Goal: Check status: Check status

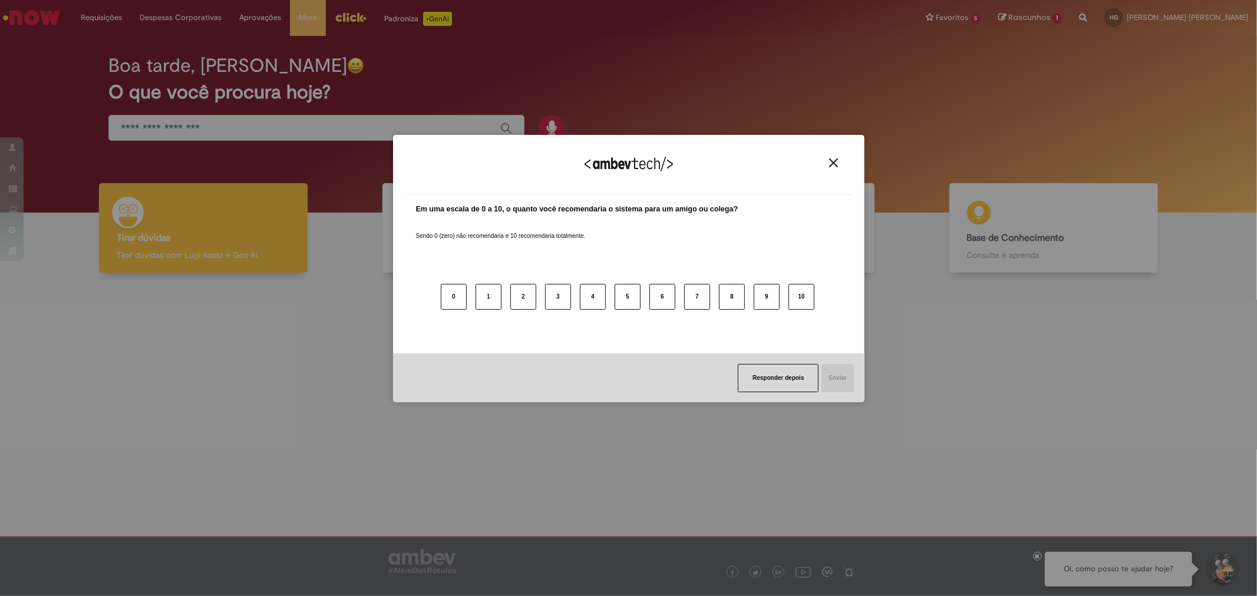
click at [835, 162] on img "Close" at bounding box center [833, 162] width 9 height 9
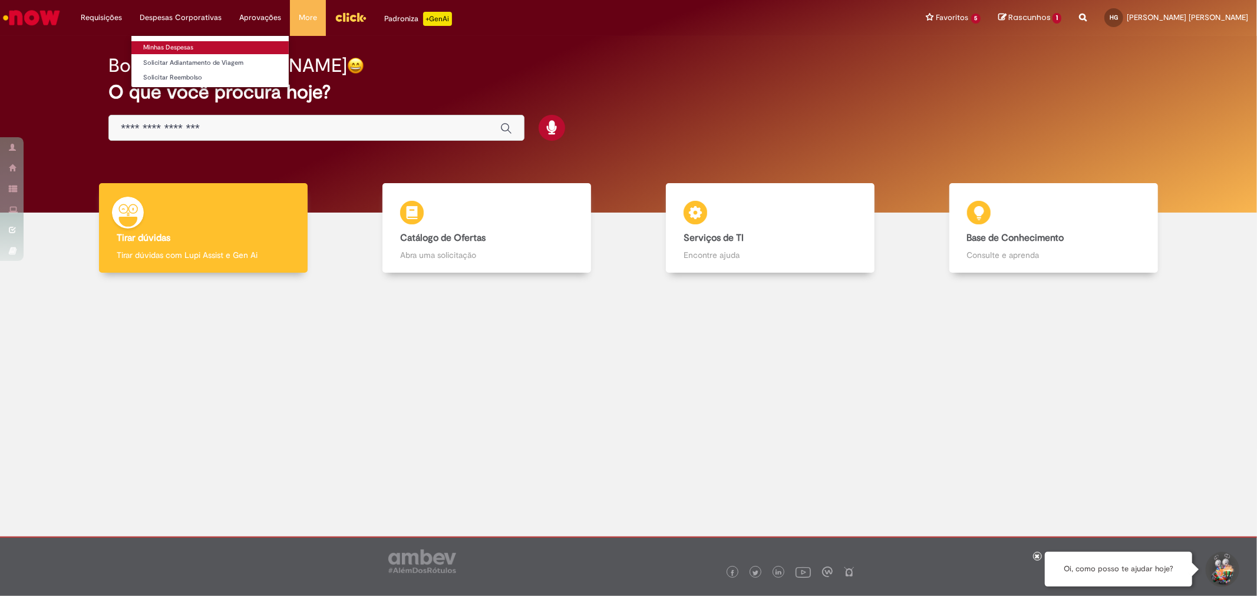
click at [190, 48] on link "Minhas Despesas" at bounding box center [209, 47] width 157 height 13
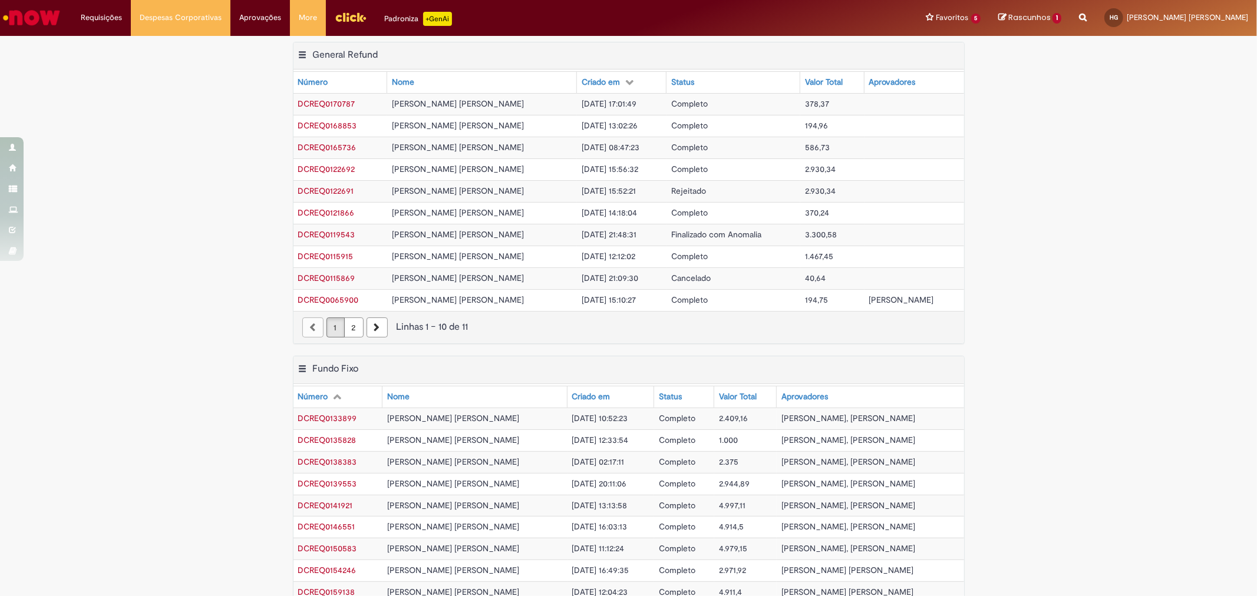
click at [521, 103] on td "[PERSON_NAME] [PERSON_NAME]" at bounding box center [482, 104] width 190 height 22
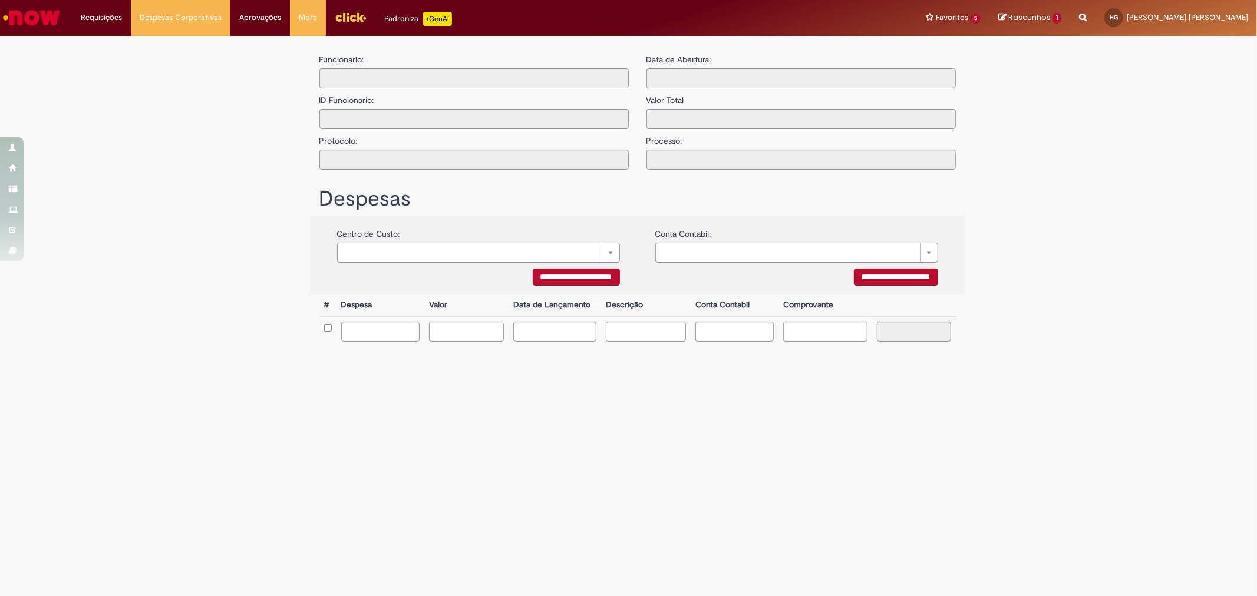
type input "**********"
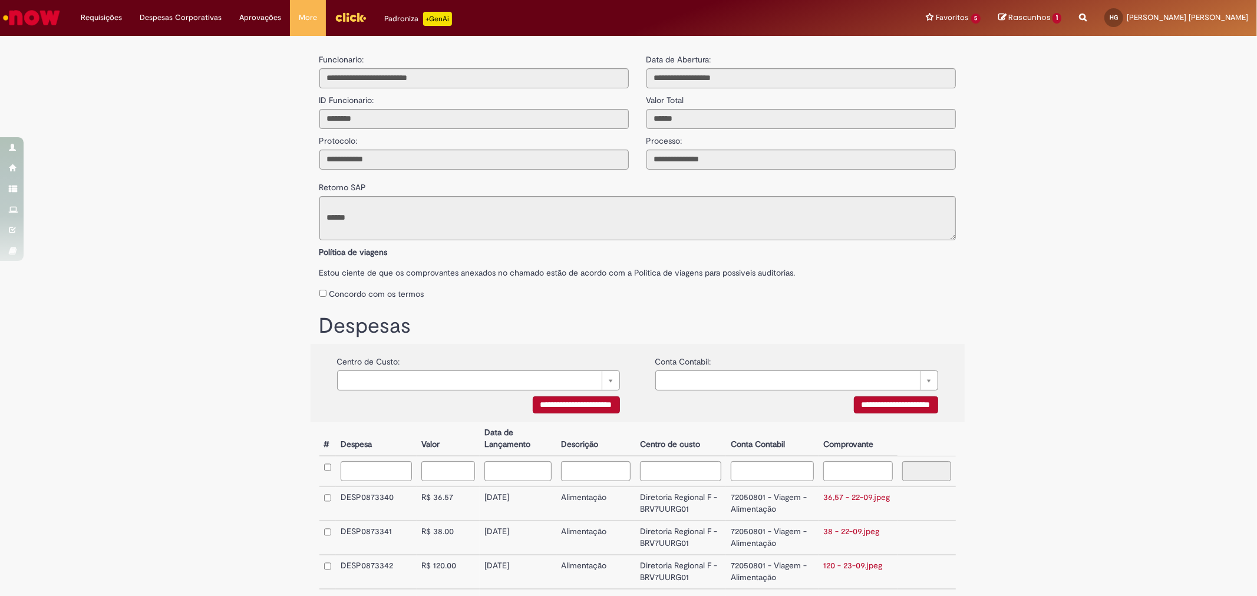
scroll to position [70, 0]
click at [107, 49] on link "Exibir Todas as Solicitações" at bounding box center [137, 47] width 130 height 13
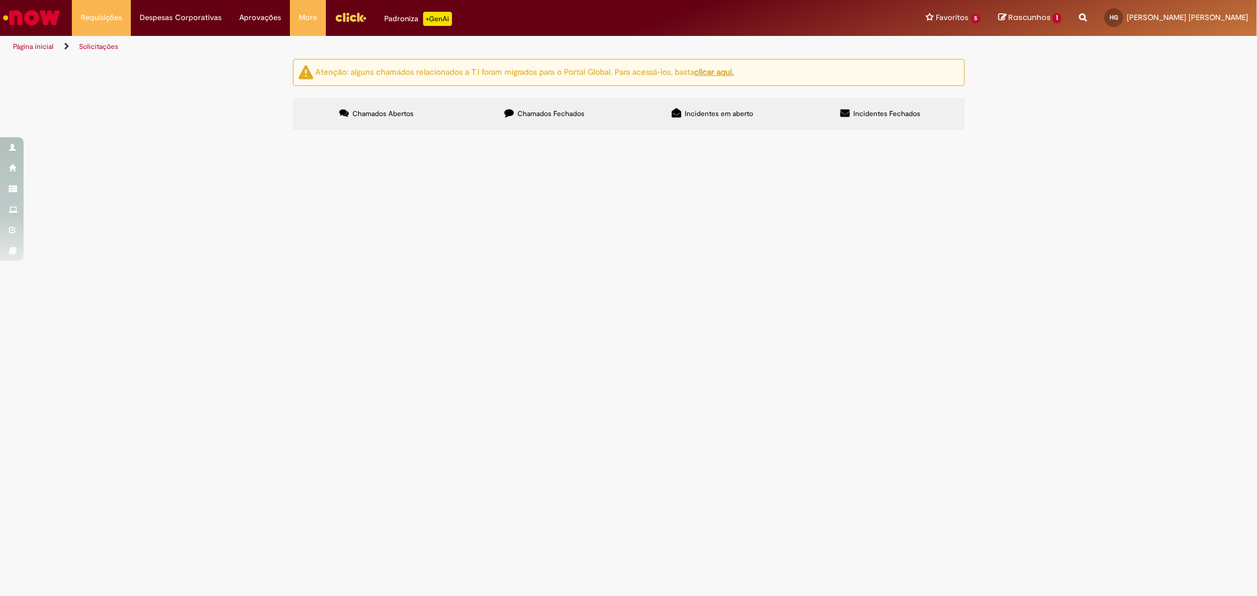
click at [564, 118] on span "Chamados Fechados" at bounding box center [550, 113] width 67 height 9
click at [0, 0] on span "Solicito acesso ao site de viagens." at bounding box center [0, 0] width 0 height 0
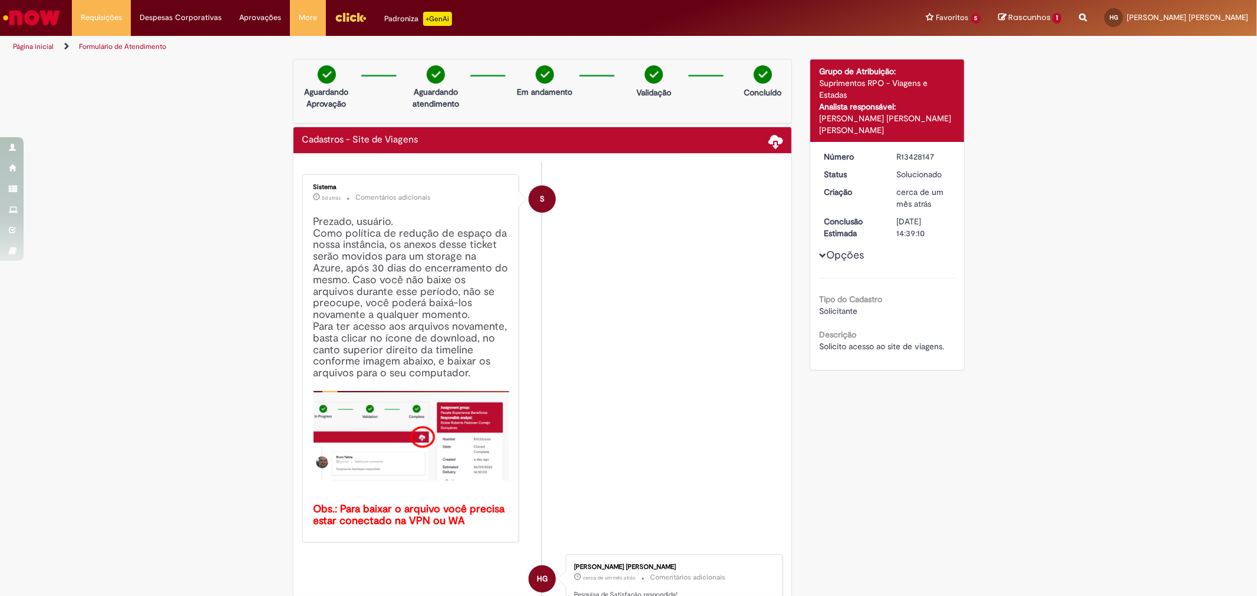
click at [0, 0] on button "Opções" at bounding box center [0, 0] width 0 height 0
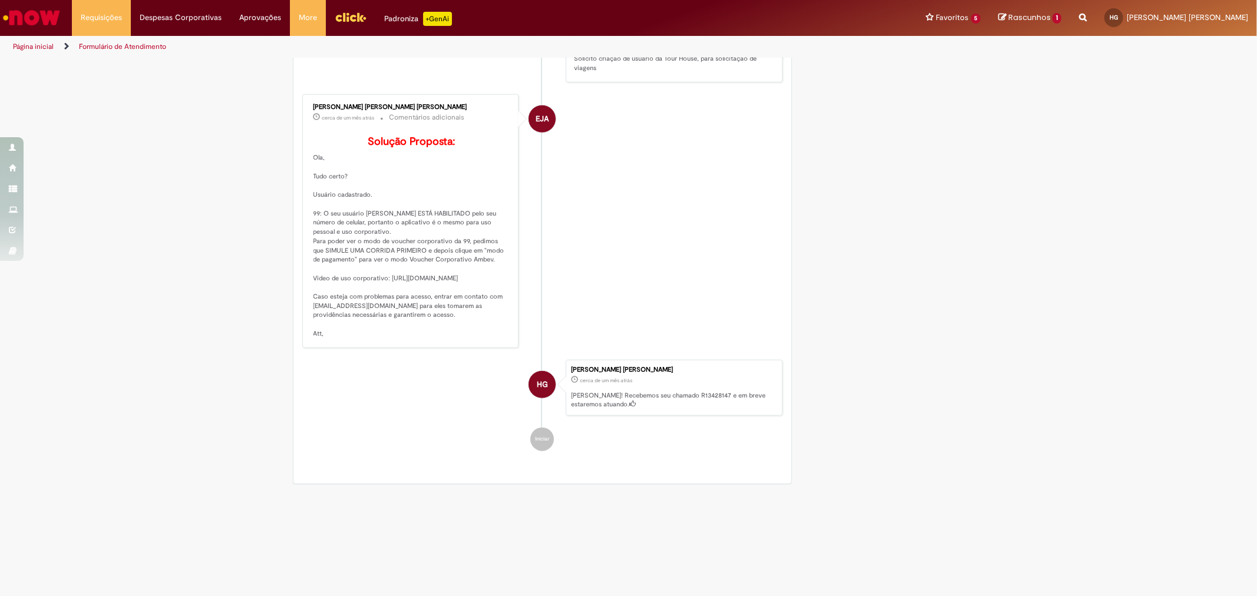
scroll to position [1000, 0]
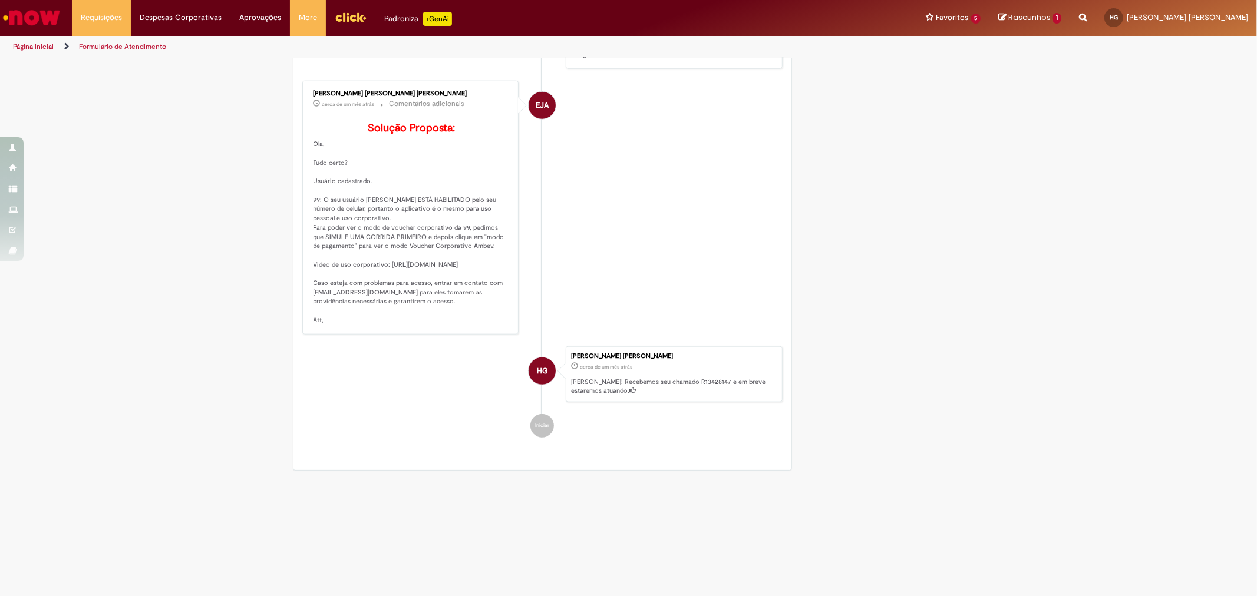
click at [401, 238] on p "Solução Proposta: Ola, Tudo certo? Usuário cadastrado. 99: O seu usuário [PERSO…" at bounding box center [411, 224] width 196 height 203
click at [395, 226] on p "Solução Proposta: Ola, Tudo certo? Usuário cadastrado. 99: O seu usuário [PERSO…" at bounding box center [411, 224] width 196 height 203
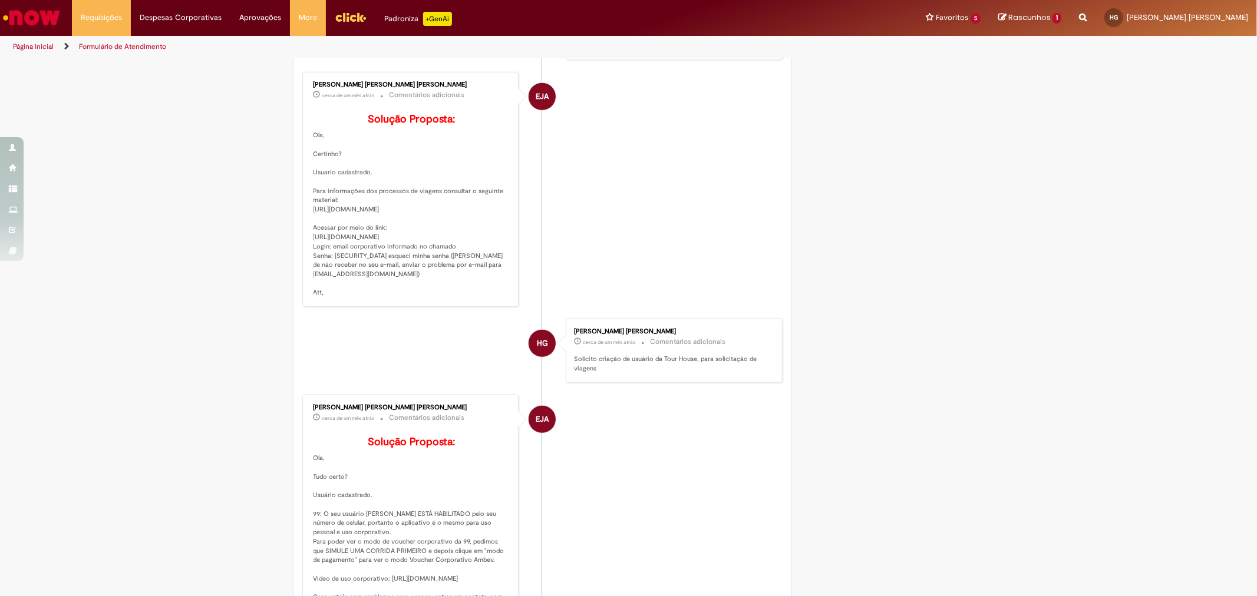
scroll to position [608, 0]
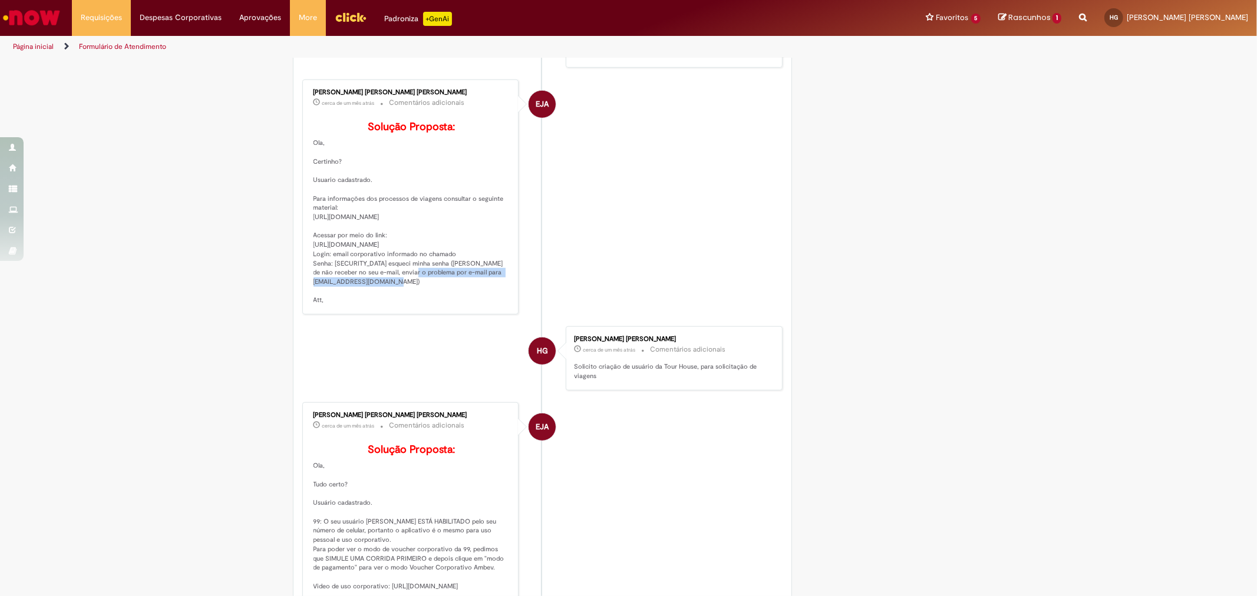
drag, startPoint x: 473, startPoint y: 292, endPoint x: 308, endPoint y: 292, distance: 164.4
click at [313, 292] on p "Solução Proposta: Ola, Certinho? Usuario cadastrado. Para informações dos proce…" at bounding box center [411, 213] width 196 height 184
copy p "[URL][DOMAIN_NAME]"
